Goal: Book appointment/travel/reservation

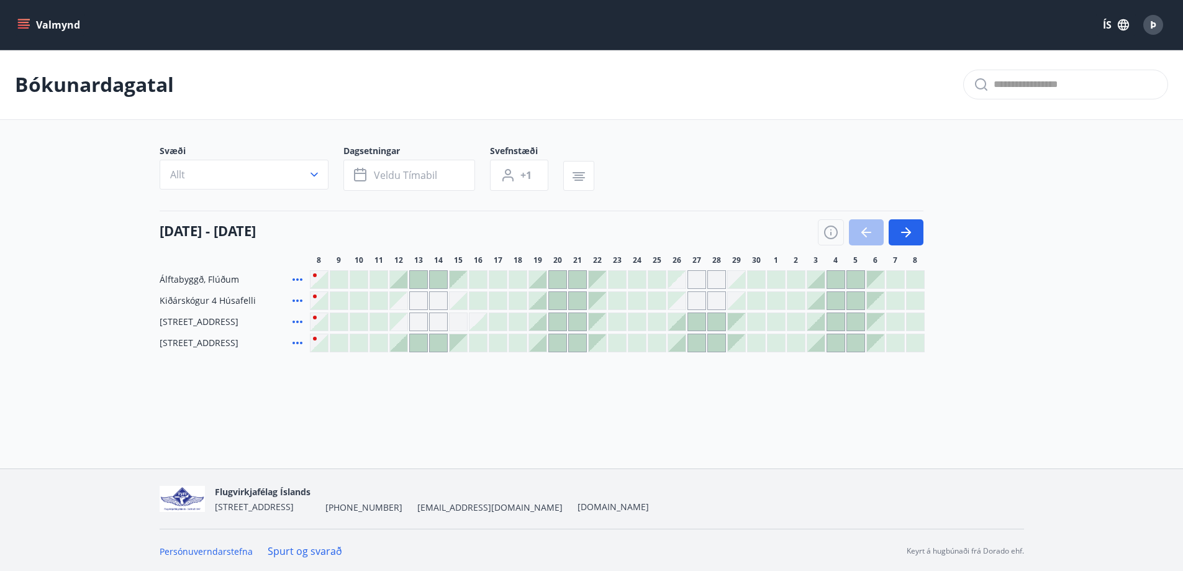
click at [600, 301] on div at bounding box center [597, 300] width 17 height 17
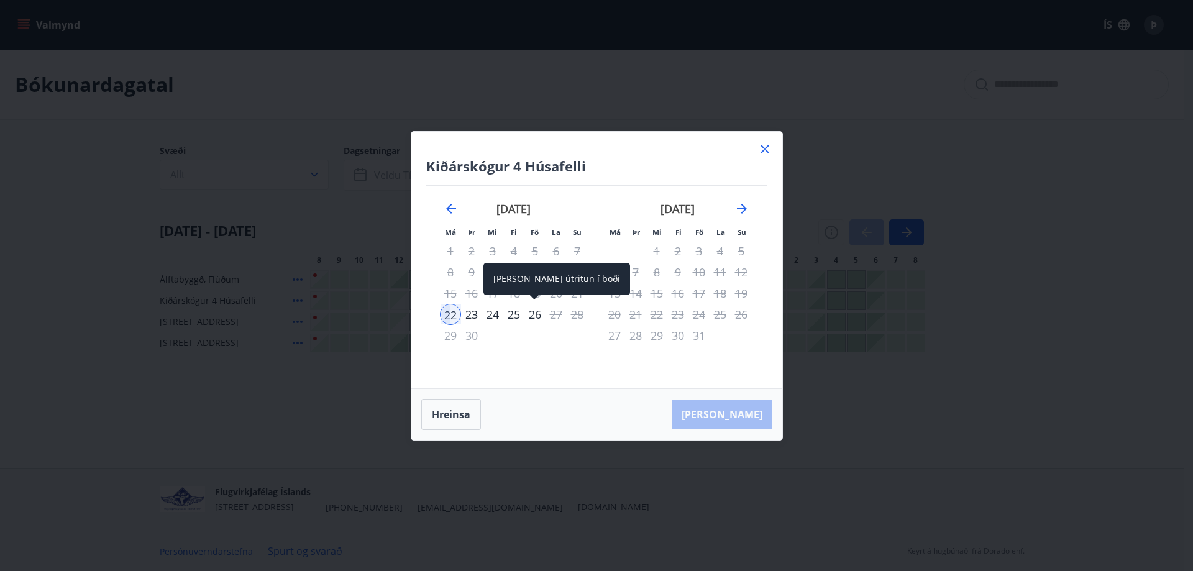
click at [536, 314] on div "26" at bounding box center [534, 314] width 21 height 21
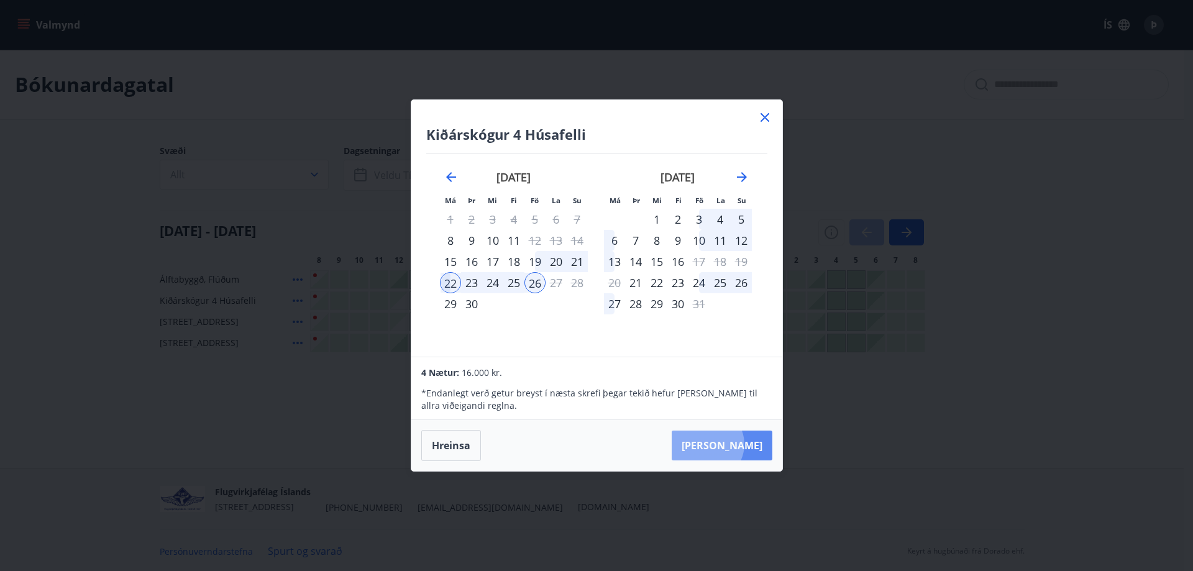
click at [745, 444] on button "Taka Frá" at bounding box center [722, 446] width 101 height 30
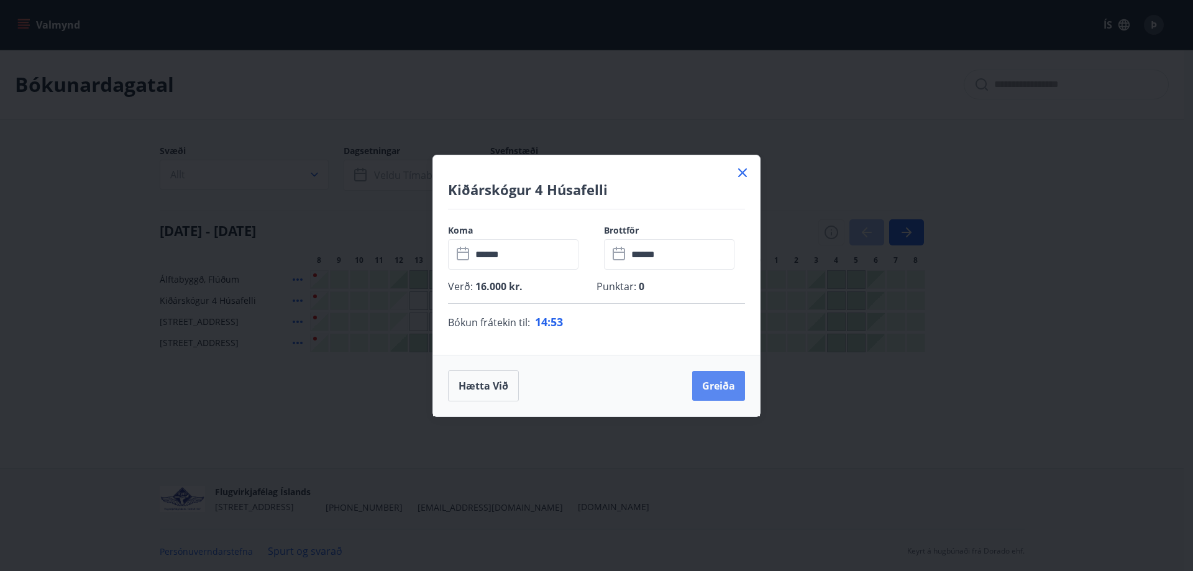
click at [723, 384] on button "Greiða" at bounding box center [718, 386] width 53 height 30
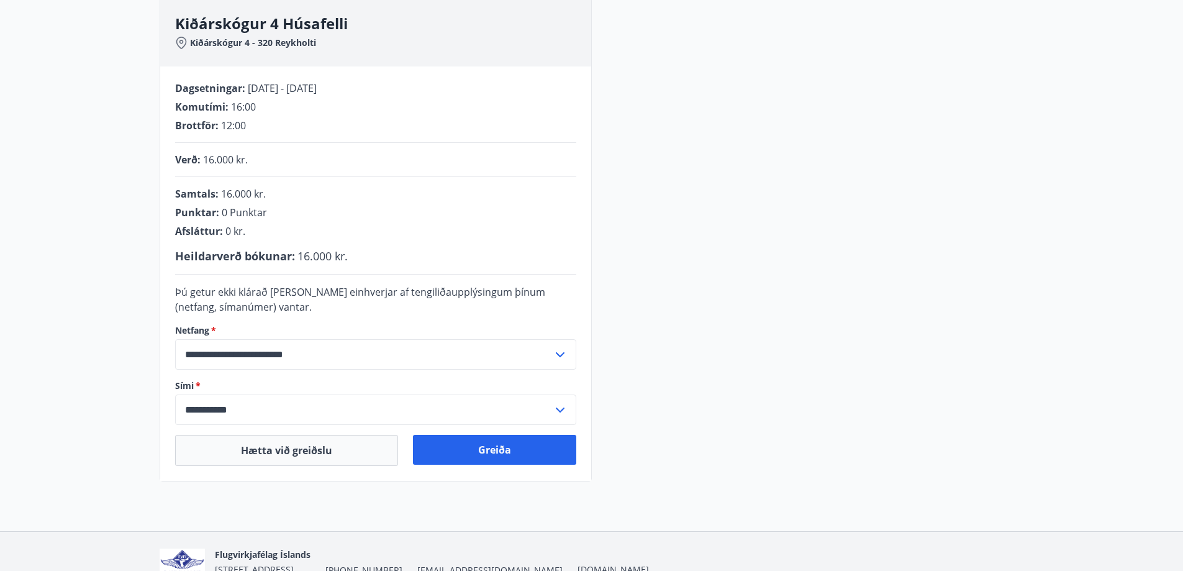
scroll to position [124, 0]
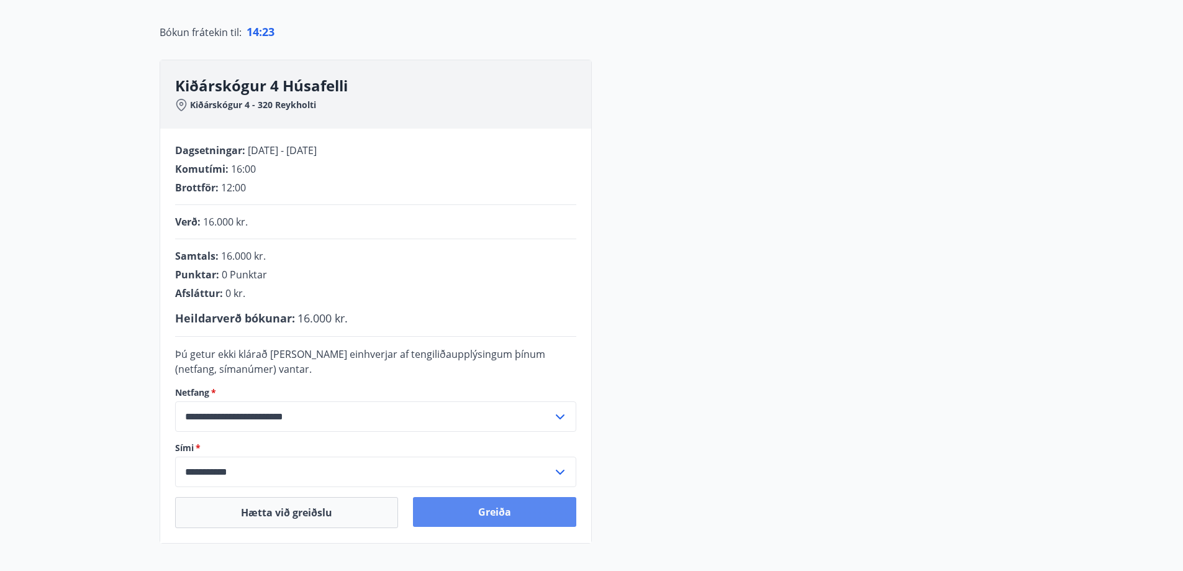
click at [535, 501] on button "Greiða" at bounding box center [494, 512] width 163 height 30
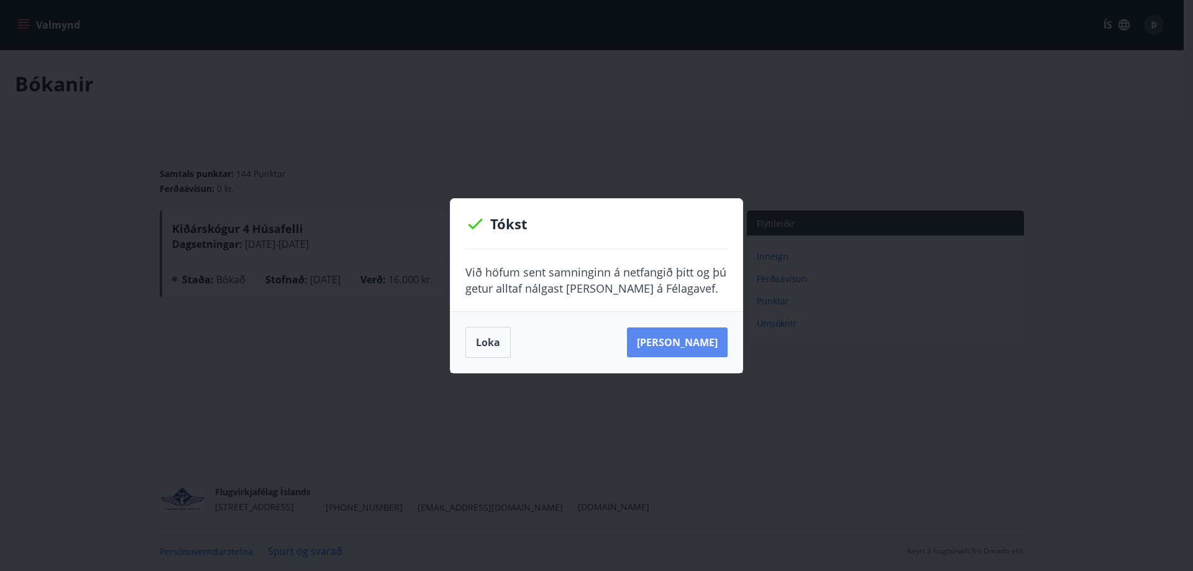
click at [696, 339] on button "[PERSON_NAME]" at bounding box center [677, 342] width 101 height 30
click at [501, 345] on button "Loka" at bounding box center [487, 342] width 45 height 31
